Goal: Task Accomplishment & Management: Use online tool/utility

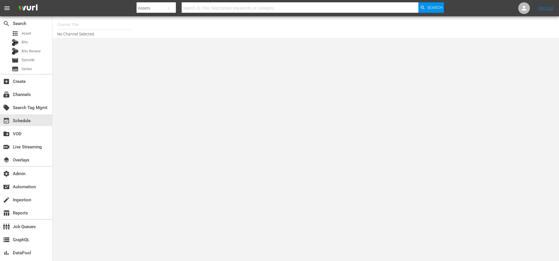
click at [188, 87] on body "menu Search By Assets Search ID, Title, Description, Keywords, or Category Sear…" at bounding box center [279, 130] width 559 height 261
click at [24, 96] on div "subscriptions Channels" at bounding box center [16, 93] width 33 height 5
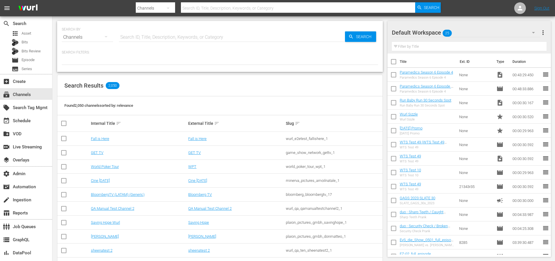
click at [159, 36] on input "text" at bounding box center [232, 37] width 226 height 14
type input "msg"
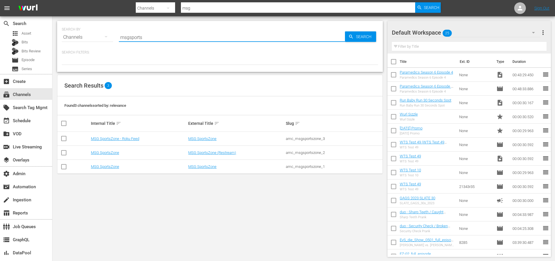
type input "msgsports"
click at [107, 168] on link "MSG SportsZone" at bounding box center [105, 166] width 28 height 4
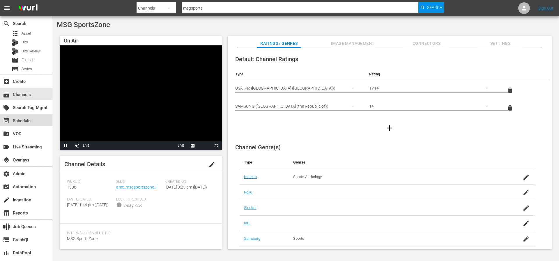
click at [34, 118] on div "event_available Schedule" at bounding box center [26, 120] width 52 height 12
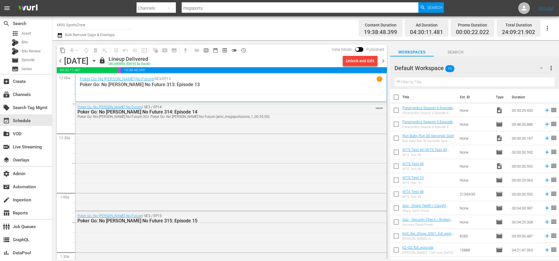
click at [385, 61] on span "chevron_right" at bounding box center [383, 60] width 7 height 7
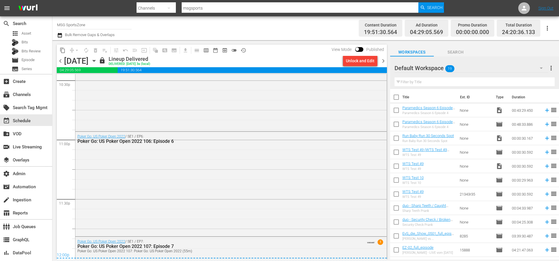
scroll to position [2752, 0]
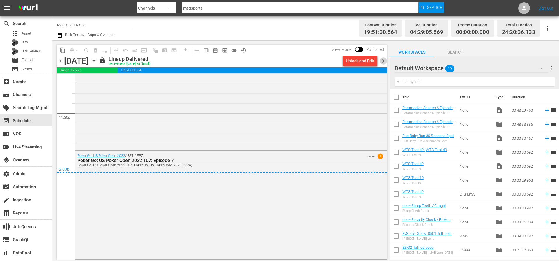
click at [384, 60] on span "chevron_right" at bounding box center [383, 60] width 7 height 7
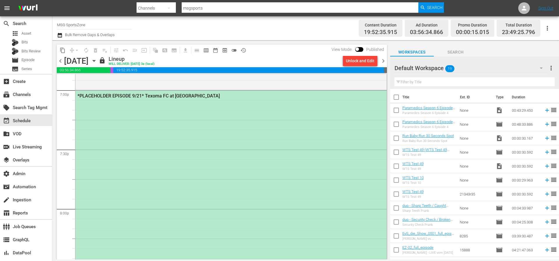
scroll to position [2154, 0]
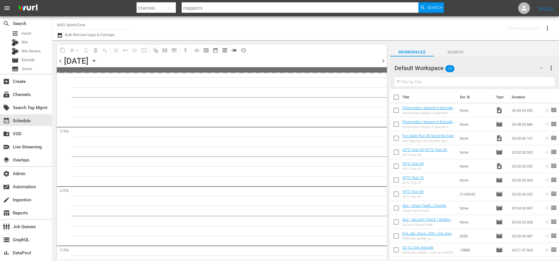
scroll to position [2154, 0]
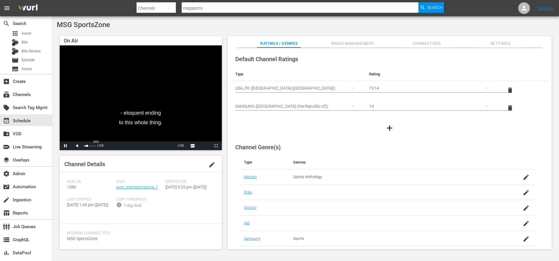
drag, startPoint x: 84, startPoint y: 146, endPoint x: 87, endPoint y: 147, distance: 3.3
click at [87, 146] on div "Volume Level" at bounding box center [85, 146] width 3 height 1
